Goal: Task Accomplishment & Management: Manage account settings

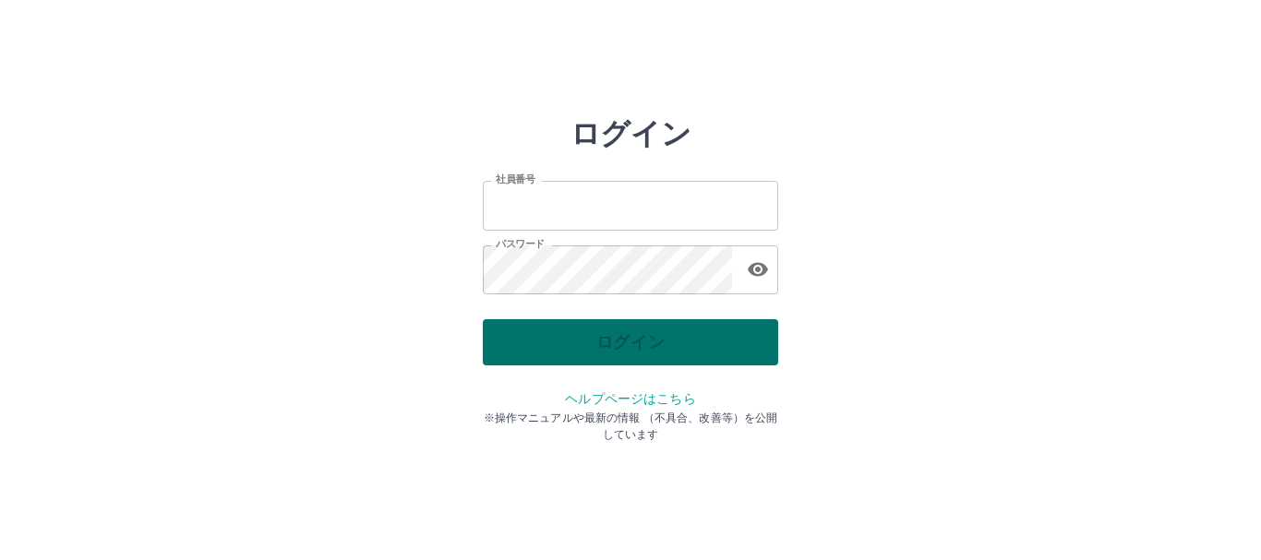
type input "*******"
click at [629, 329] on div "ログイン" at bounding box center [630, 342] width 295 height 46
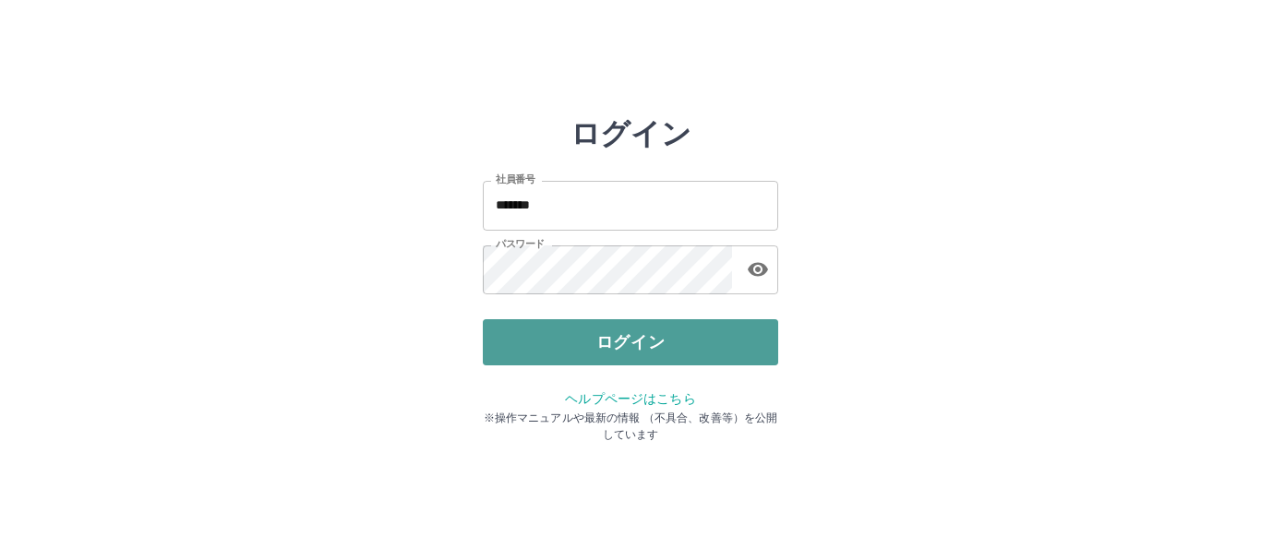
click at [632, 329] on button "ログイン" at bounding box center [630, 342] width 295 height 46
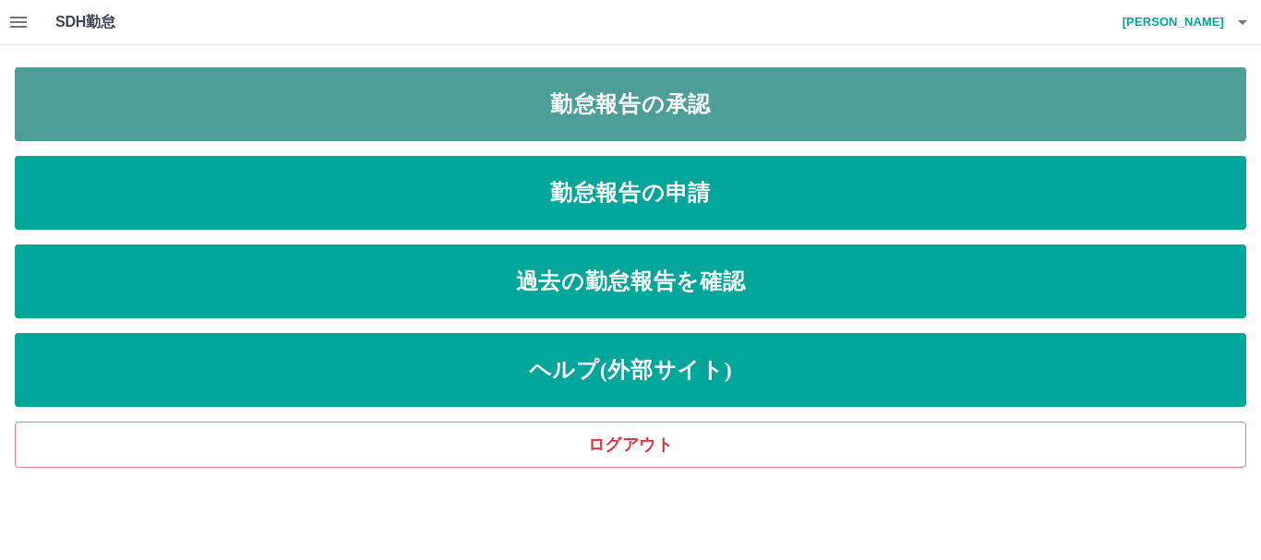
click at [556, 102] on link "勤怠報告の承認" at bounding box center [630, 104] width 1231 height 74
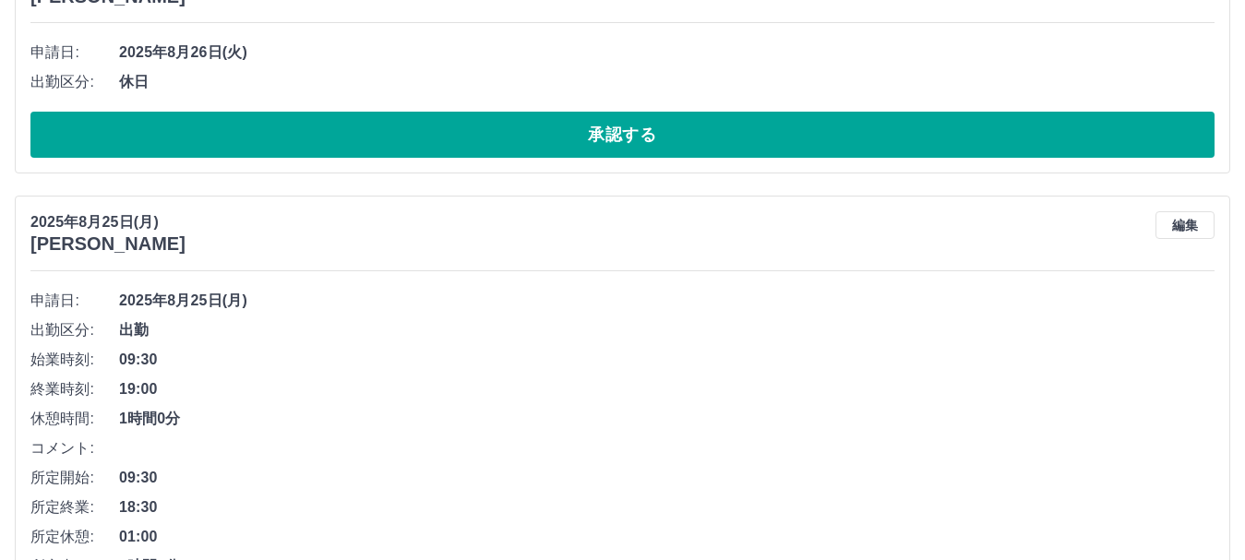
scroll to position [1163, 0]
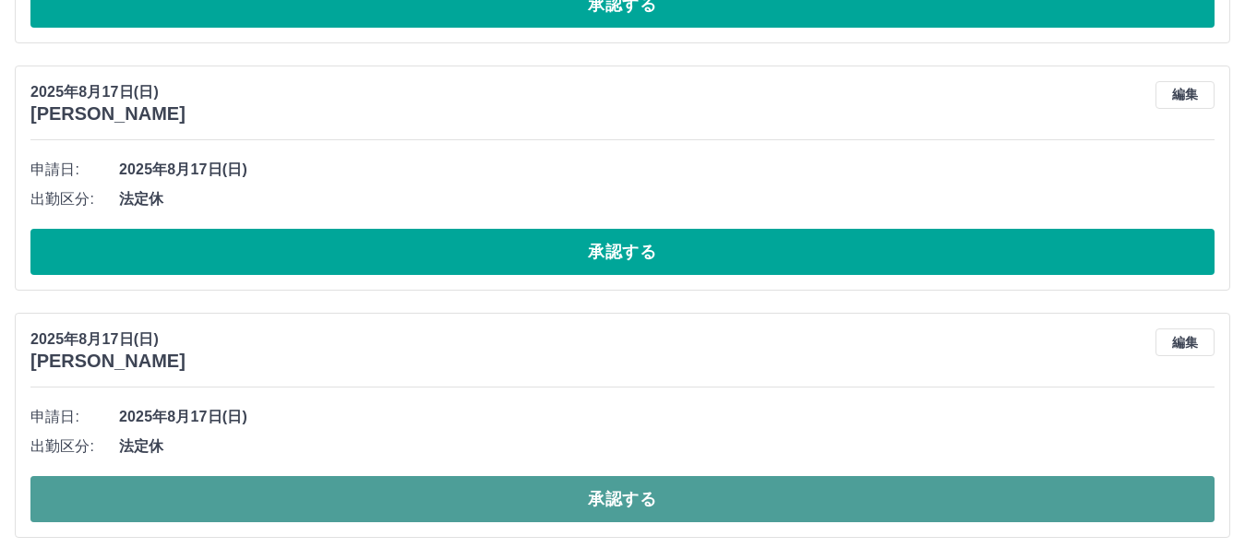
click at [519, 486] on button "承認する" at bounding box center [622, 499] width 1184 height 46
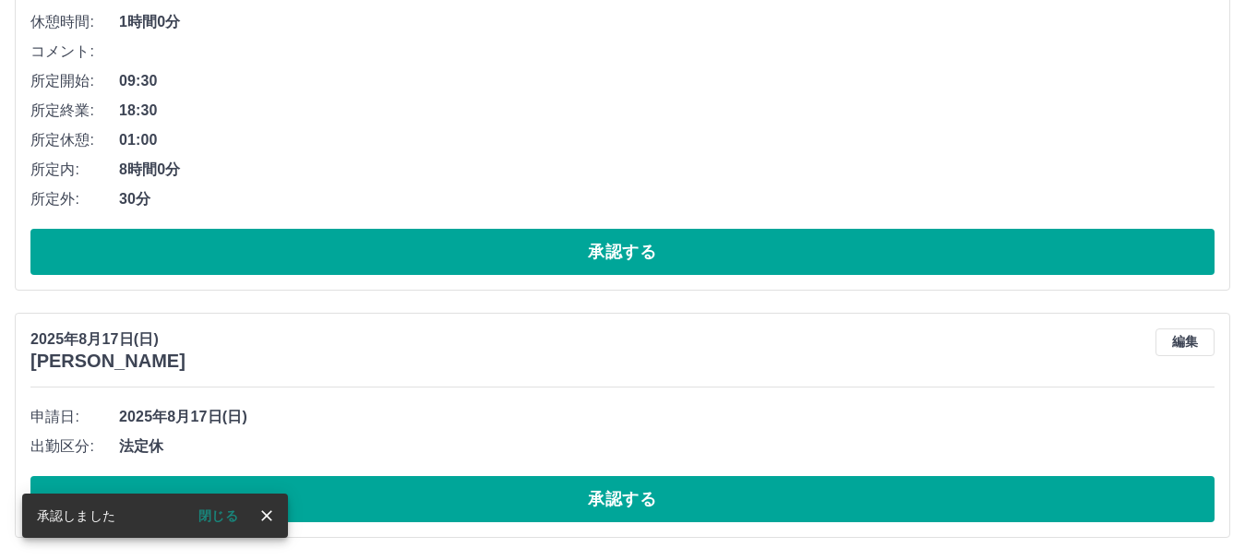
scroll to position [915, 0]
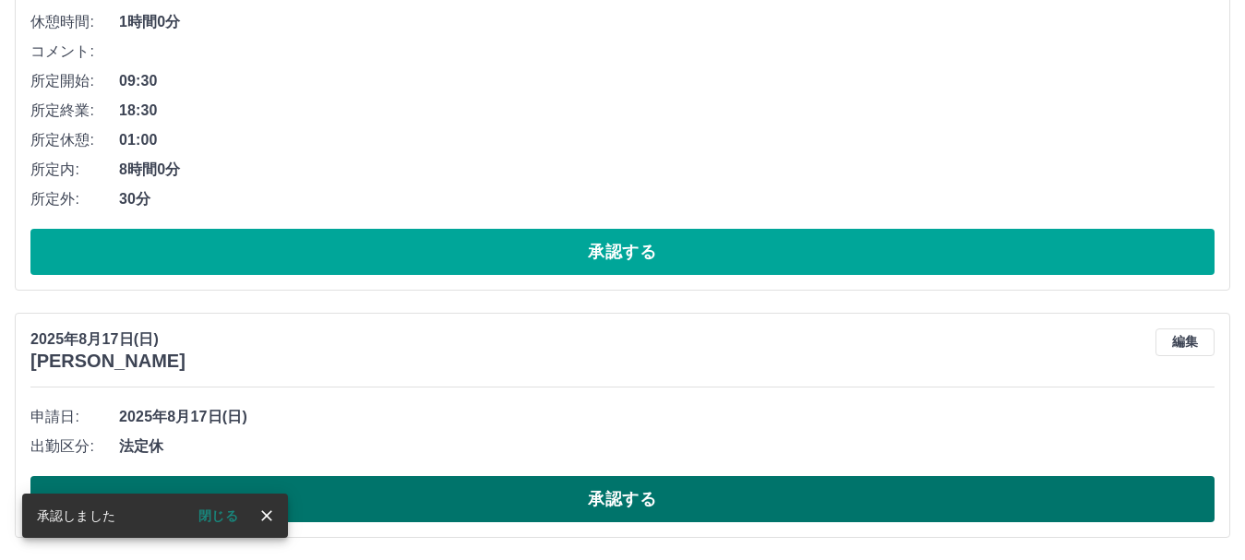
click at [517, 493] on button "承認する" at bounding box center [622, 499] width 1184 height 46
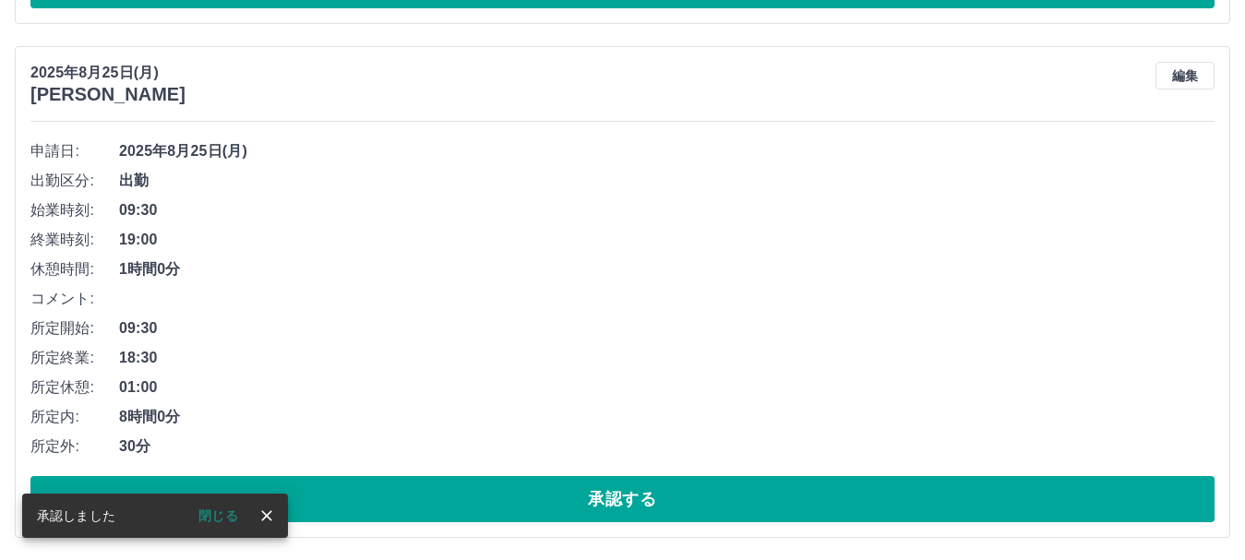
scroll to position [668, 0]
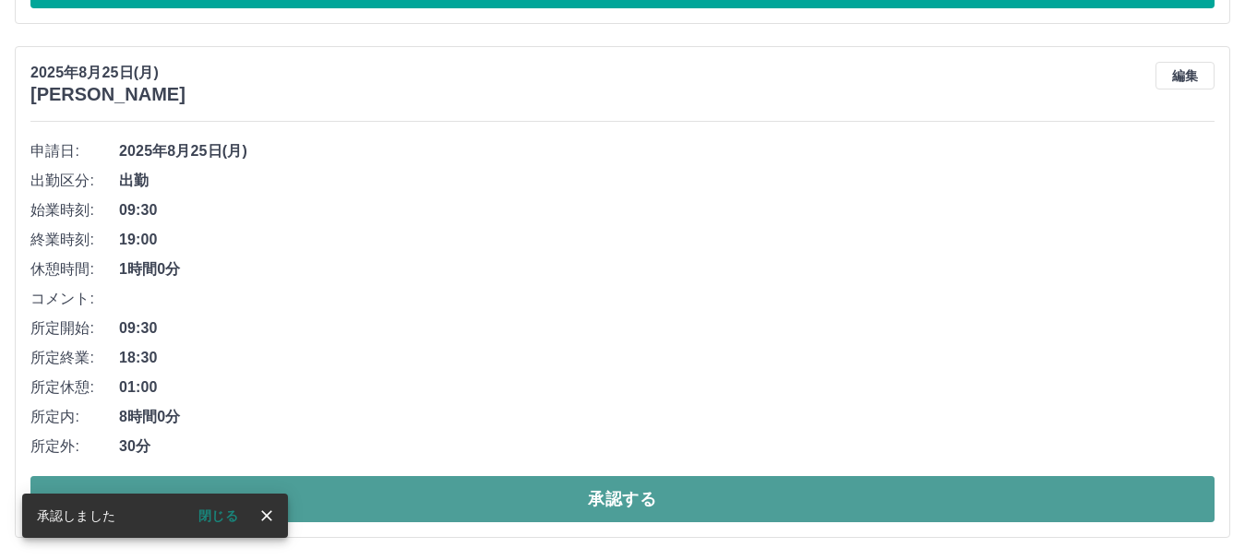
click at [503, 490] on button "承認する" at bounding box center [622, 499] width 1184 height 46
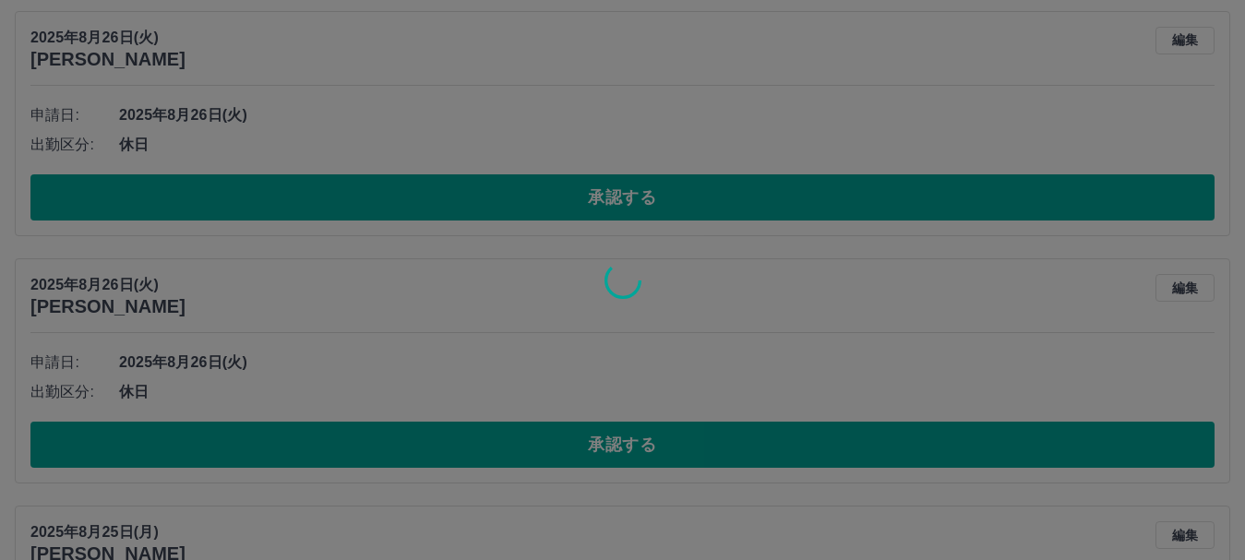
scroll to position [154, 0]
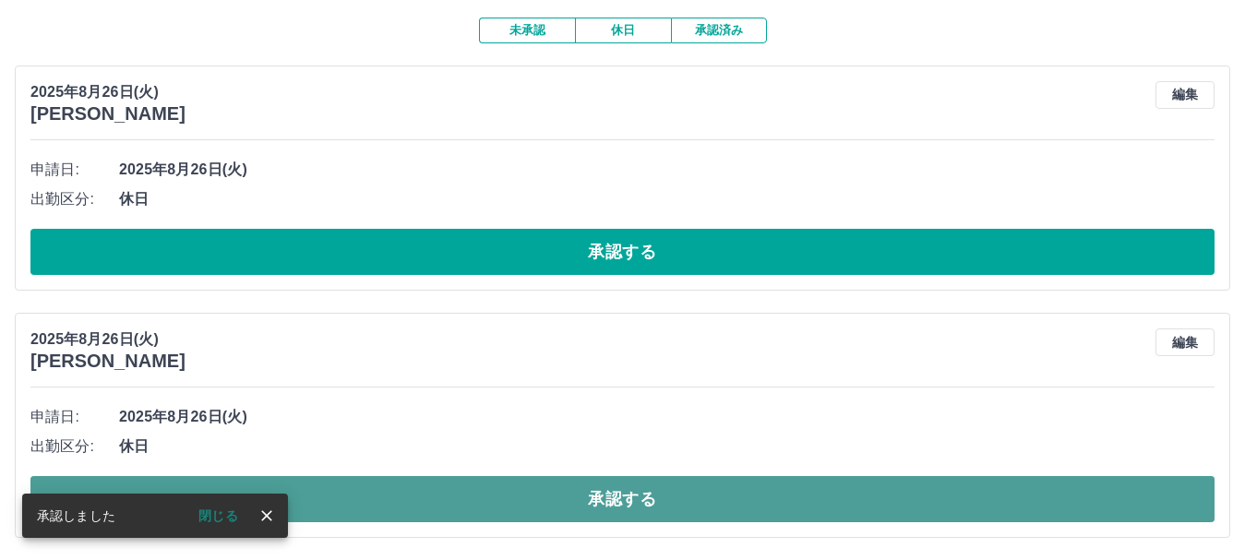
click at [493, 496] on button "承認する" at bounding box center [622, 499] width 1184 height 46
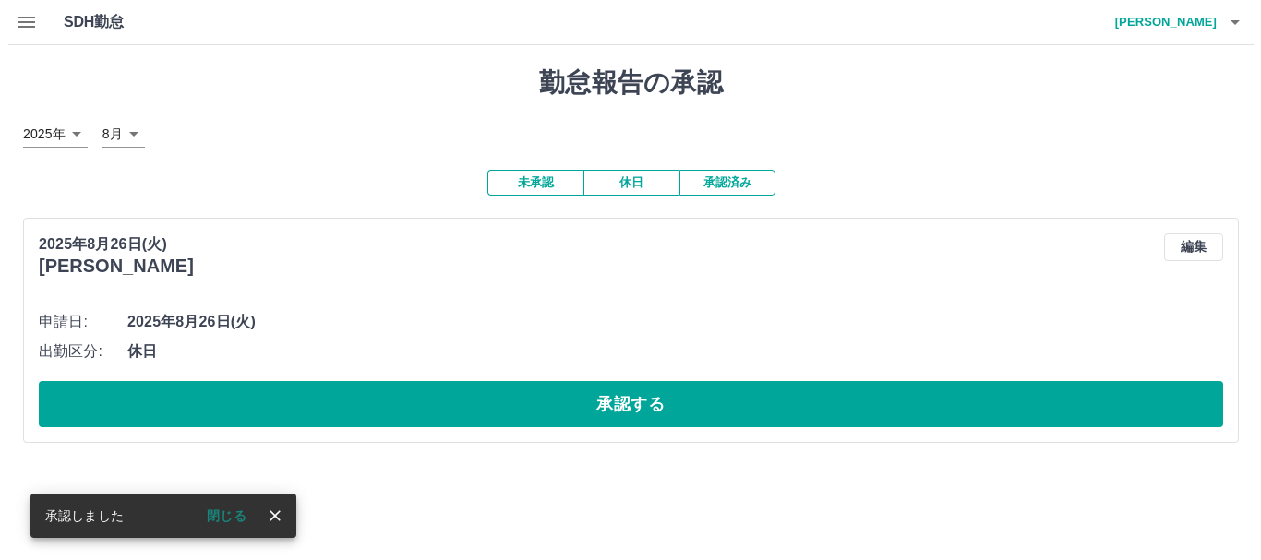
scroll to position [0, 0]
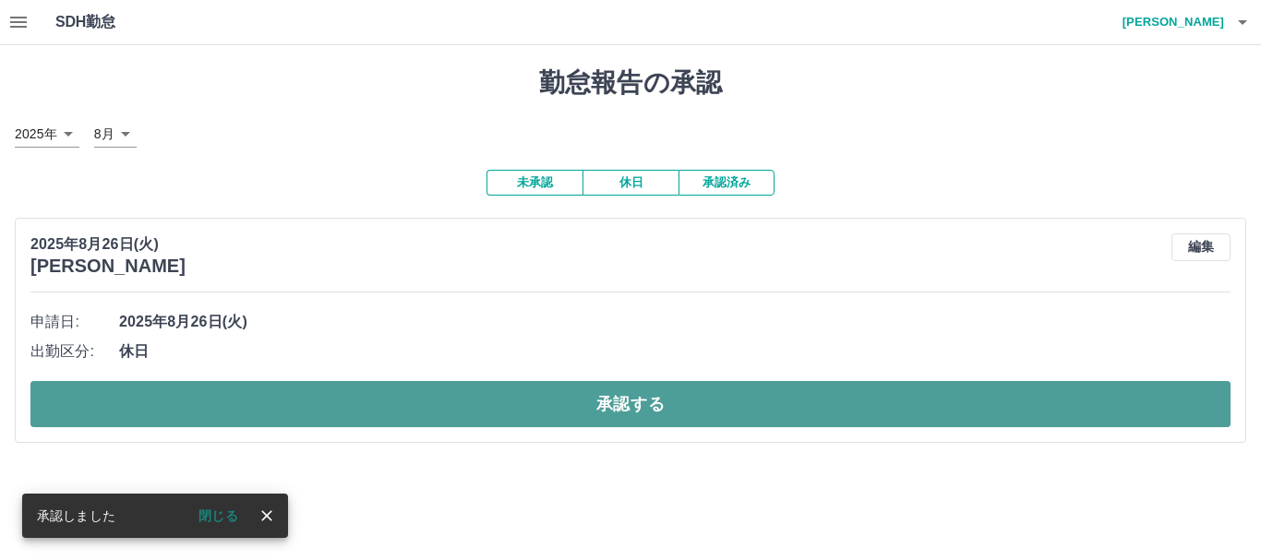
click at [443, 398] on button "承認する" at bounding box center [630, 404] width 1200 height 46
